Goal: Task Accomplishment & Management: Manage account settings

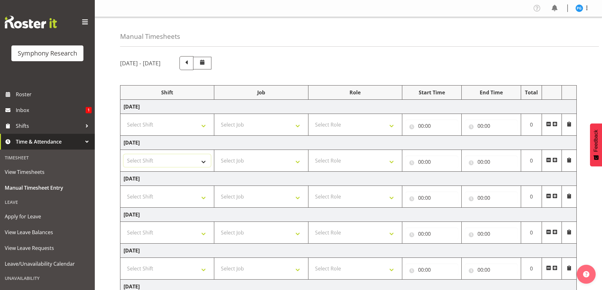
click at [204, 165] on select "Select Shift !!Weekend Residential (Roster IT Shift Label) *Business 9/10am ~ 4…" at bounding box center [166, 160] width 87 height 13
select select "81561"
click at [123, 154] on select "Select Shift !!Weekend Residential (Roster IT Shift Label) *Business 9/10am ~ 4…" at bounding box center [166, 160] width 87 height 13
click at [298, 163] on select "Select Job 550060 IF Admin 553492 World Poll Aus Wave 2 Main 2025 553493 World …" at bounding box center [260, 160] width 87 height 13
select select "10587"
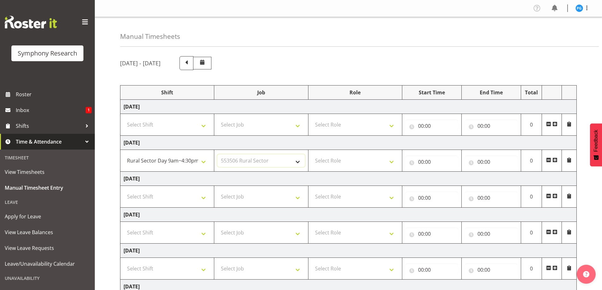
click at [217, 154] on select "Select Job 550060 IF Admin 553492 World Poll Aus Wave 2 Main 2025 553493 World …" at bounding box center [260, 160] width 87 height 13
click at [393, 163] on select "Select Role Briefing Interviewing" at bounding box center [354, 160] width 87 height 13
select select "47"
click at [311, 154] on select "Select Role Briefing Interviewing" at bounding box center [354, 160] width 87 height 13
click at [421, 162] on input "00:00" at bounding box center [431, 162] width 53 height 13
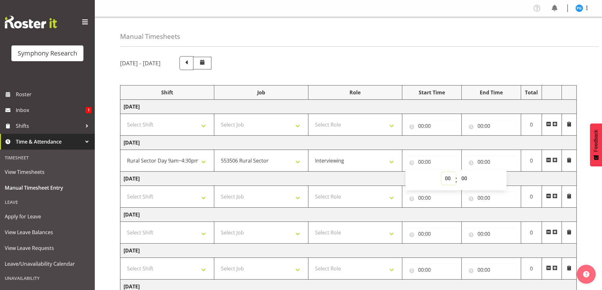
click at [441, 181] on select "00 01 02 03 04 05 06 07 08 09 10 11 12 13 14 15 16 17 18 19 20 21 22 23" at bounding box center [448, 178] width 14 height 13
select select "10"
click at [441, 172] on select "00 01 02 03 04 05 06 07 08 09 10 11 12 13 14 15 16 17 18 19 20 21 22 23" at bounding box center [448, 178] width 14 height 13
type input "10:00"
click at [486, 162] on input "00:00" at bounding box center [490, 162] width 53 height 13
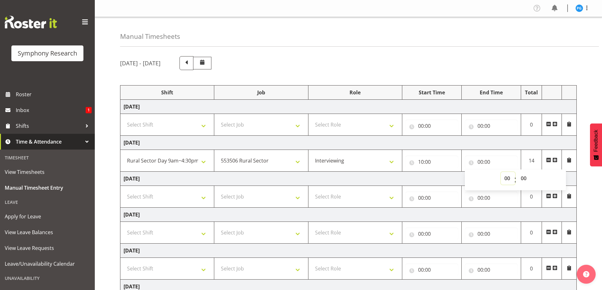
click at [505, 179] on select "00 01 02 03 04 05 06 07 08 09 10 11 12 13 14 15 16 17 18 19 20 21 22 23" at bounding box center [507, 178] width 14 height 13
select select "14"
click at [500, 172] on select "00 01 02 03 04 05 06 07 08 09 10 11 12 13 14 15 16 17 18 19 20 21 22 23" at bounding box center [507, 178] width 14 height 13
type input "14:00"
click at [499, 64] on div "September 29th - October 5th 2025" at bounding box center [348, 63] width 456 height 14
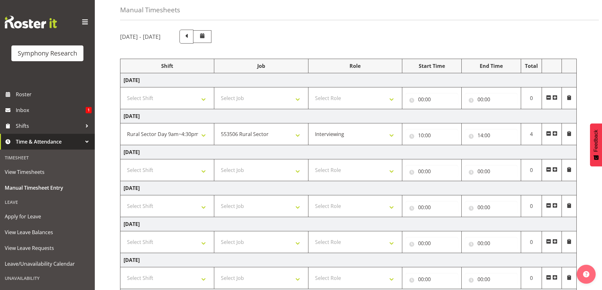
scroll to position [102, 0]
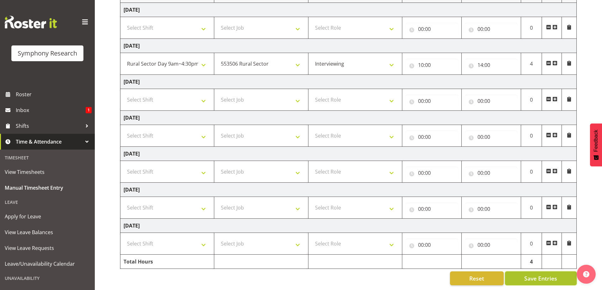
click at [528, 274] on span "Save Entries" at bounding box center [540, 278] width 33 height 8
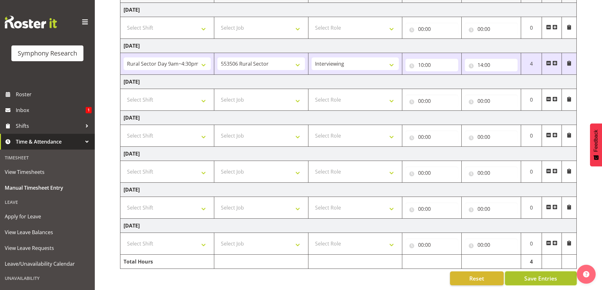
click at [531, 274] on span "Save Entries" at bounding box center [540, 278] width 33 height 8
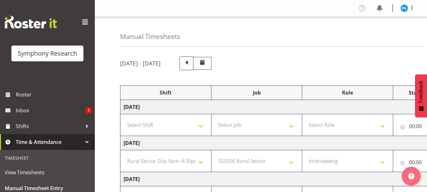
select select "81561"
select select "10587"
select select "47"
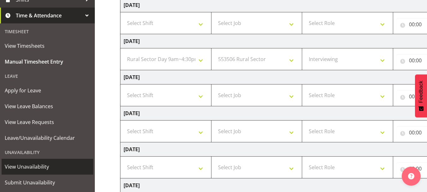
scroll to position [142, 0]
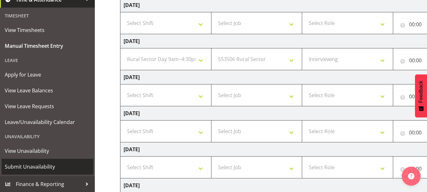
click at [34, 163] on span "Submit Unavailability" at bounding box center [47, 166] width 85 height 9
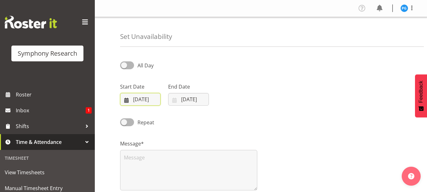
click at [139, 98] on input "30/09/2025" at bounding box center [140, 99] width 40 height 13
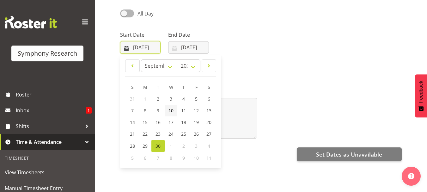
scroll to position [63, 0]
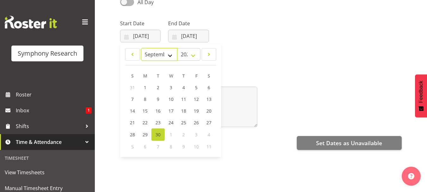
click at [170, 55] on select "January February March April May June July August September October November De…" at bounding box center [159, 54] width 36 height 13
select select "9"
click at [141, 48] on select "January February March April May June July August September October November De…" at bounding box center [159, 54] width 36 height 13
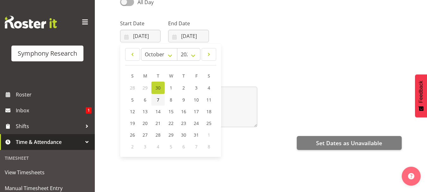
click at [156, 97] on link "7" at bounding box center [157, 100] width 13 height 12
type input "07/10/2025"
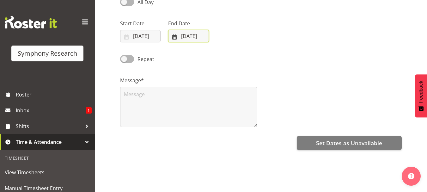
click at [191, 35] on input "30/09/2025" at bounding box center [188, 36] width 40 height 13
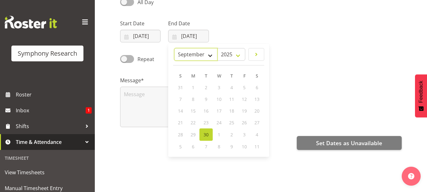
click at [210, 53] on select "January February March April May June July August September October November De…" at bounding box center [195, 54] width 43 height 13
select select "9"
click at [174, 48] on select "January February March April May June July August September October November De…" at bounding box center [195, 54] width 43 height 13
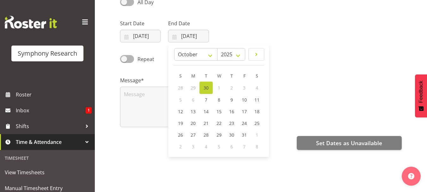
click at [206, 87] on span "30" at bounding box center [205, 88] width 5 height 6
click at [205, 99] on span "7" at bounding box center [206, 100] width 3 height 6
type input "07/10/2025"
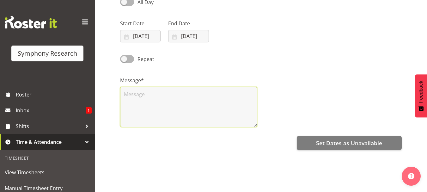
click at [165, 99] on textarea at bounding box center [188, 107] width 137 height 40
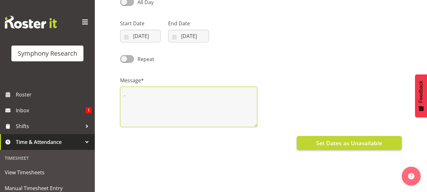
type textarea "."
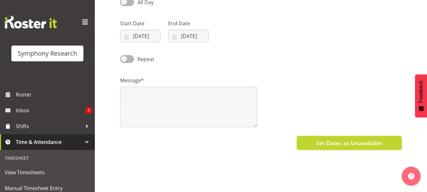
click at [332, 140] on span "Set Dates as Unavailable" at bounding box center [349, 143] width 66 height 8
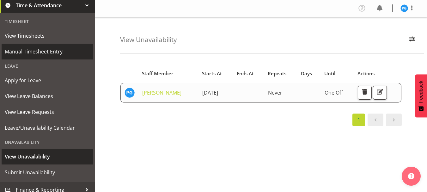
scroll to position [142, 0]
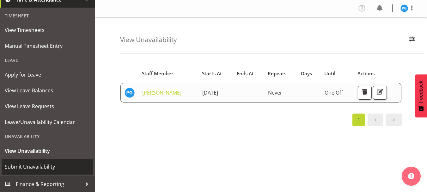
click at [42, 165] on span "Submit Unavailability" at bounding box center [47, 166] width 85 height 9
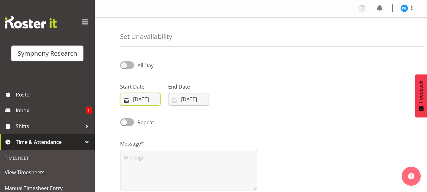
click at [140, 98] on input "[DATE]" at bounding box center [140, 99] width 40 height 13
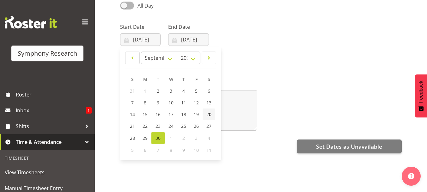
scroll to position [63, 0]
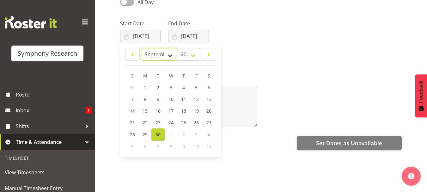
click at [169, 54] on select "January February March April May June July August September October November De…" at bounding box center [159, 54] width 36 height 13
select select "9"
click at [141, 48] on select "January February March April May June July August September October November De…" at bounding box center [159, 54] width 36 height 13
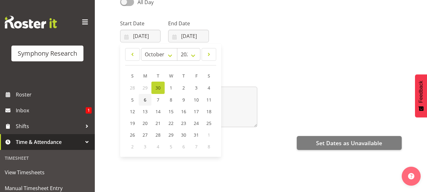
click at [144, 99] on span "6" at bounding box center [145, 100] width 3 height 6
type input "[DATE]"
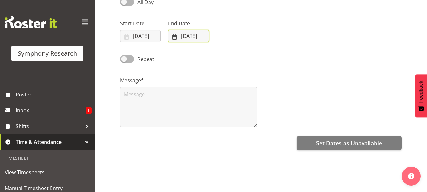
click at [187, 35] on input "[DATE]" at bounding box center [188, 36] width 40 height 13
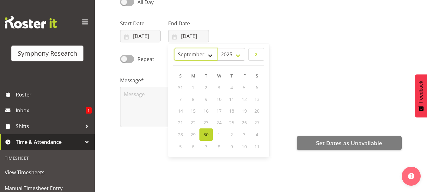
click at [210, 57] on select "January February March April May June July August September October November De…" at bounding box center [195, 54] width 43 height 13
select select "11"
click at [189, 48] on select "January February March April May June July August September October November De…" at bounding box center [195, 54] width 43 height 13
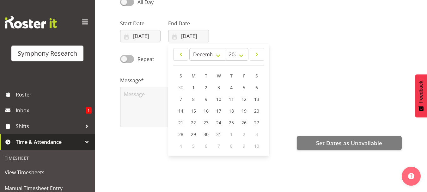
click at [130, 59] on span at bounding box center [127, 59] width 14 height 8
click at [124, 59] on input "Repeat" at bounding box center [122, 59] width 4 height 4
checkbox input "true"
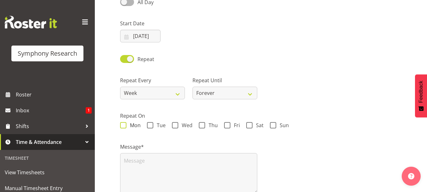
click at [123, 124] on span at bounding box center [123, 125] width 6 height 6
click at [123, 124] on input "Mon" at bounding box center [122, 125] width 4 height 4
checkbox input "true"
click at [173, 123] on span at bounding box center [175, 125] width 6 height 6
click at [173, 123] on input "Wed" at bounding box center [174, 125] width 4 height 4
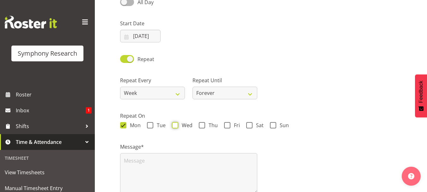
checkbox input "true"
click at [136, 163] on textarea at bounding box center [188, 173] width 137 height 40
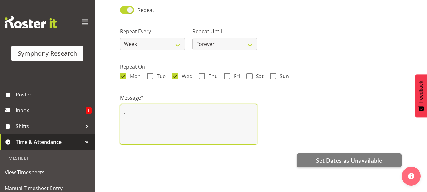
scroll to position [117, 0]
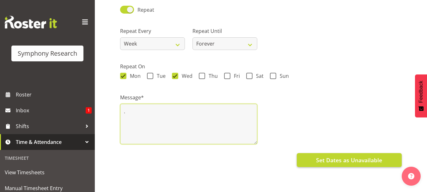
type textarea "."
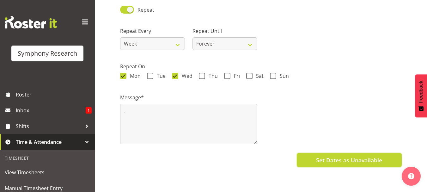
click at [324, 156] on span "Set Dates as Unavailable" at bounding box center [349, 160] width 66 height 8
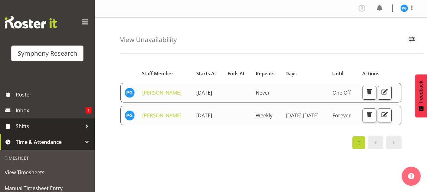
click at [29, 125] on span "Shifts" at bounding box center [49, 125] width 66 height 9
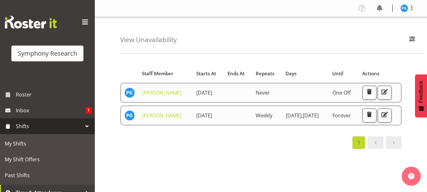
click at [29, 124] on span "Shifts" at bounding box center [49, 125] width 66 height 9
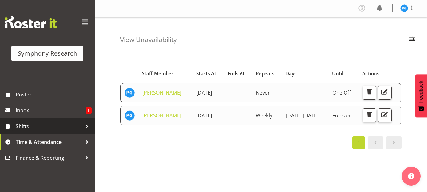
click at [48, 123] on span "Shifts" at bounding box center [49, 125] width 66 height 9
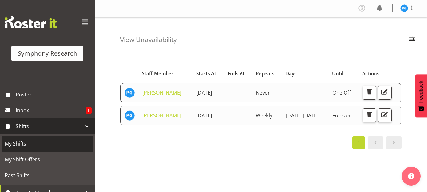
click at [25, 145] on span "My Shifts" at bounding box center [47, 143] width 85 height 9
